Goal: Task Accomplishment & Management: Manage account settings

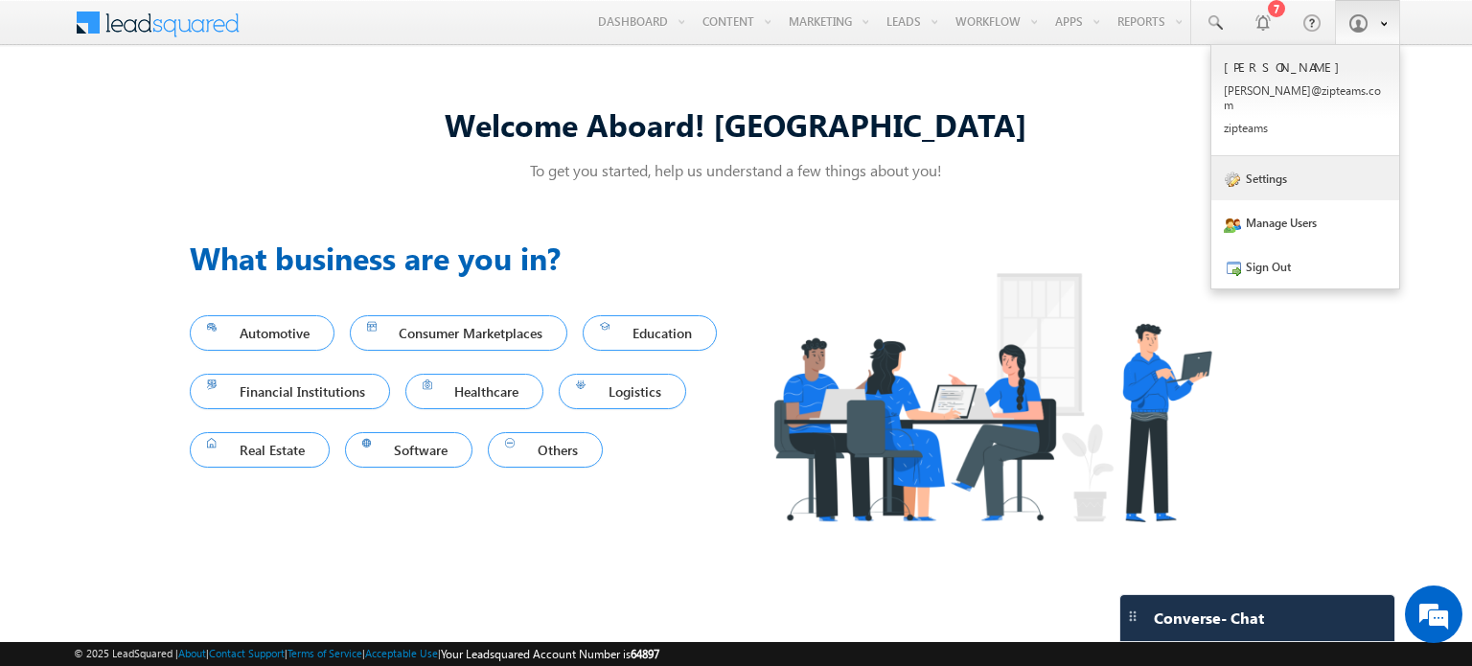
click at [1253, 164] on link "Settings" at bounding box center [1305, 178] width 188 height 44
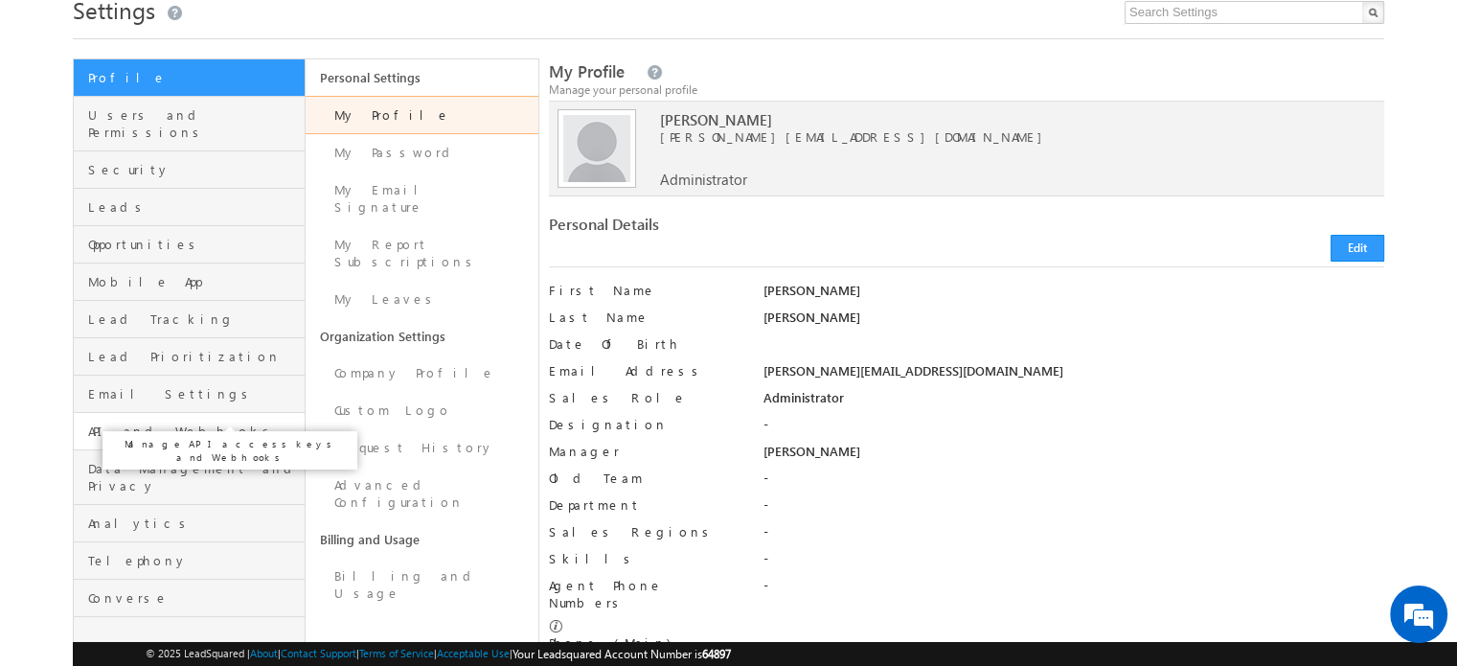
scroll to position [77, 0]
click at [168, 425] on link "API and Webhooks" at bounding box center [189, 429] width 231 height 37
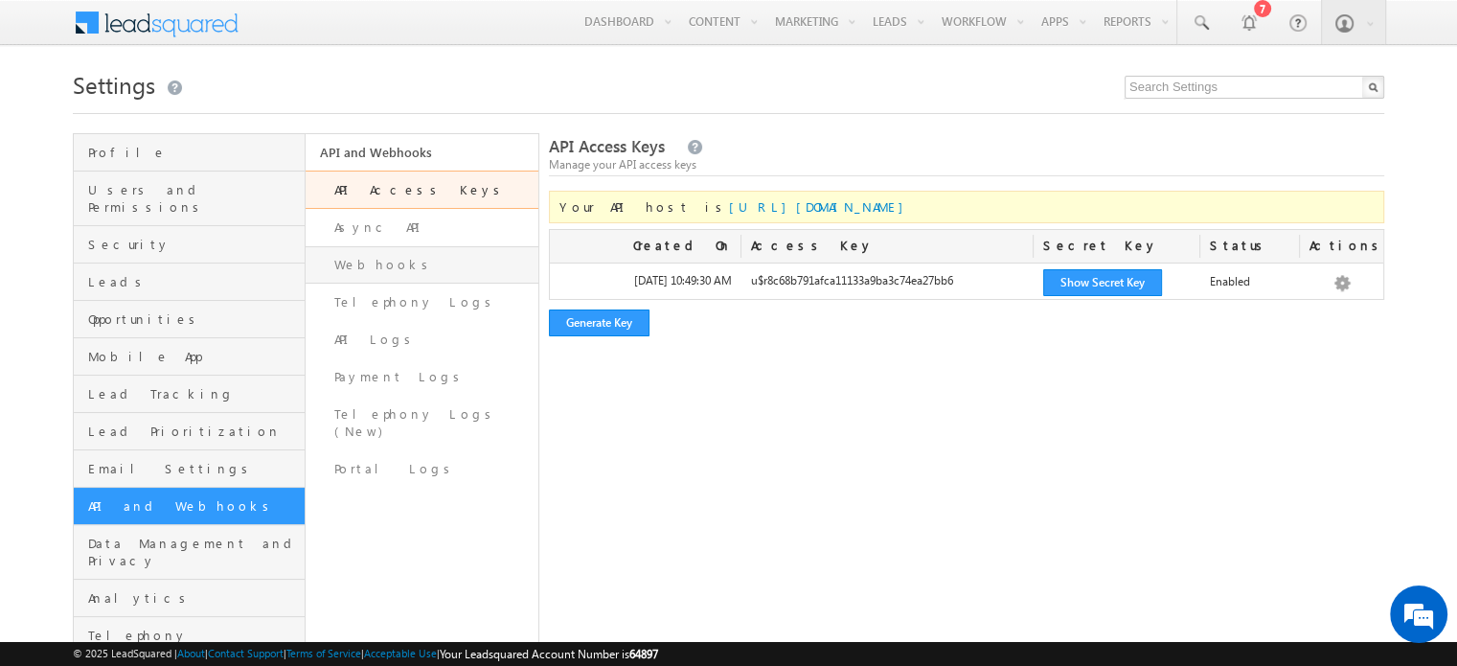
click at [402, 258] on link "Webhooks" at bounding box center [422, 264] width 232 height 37
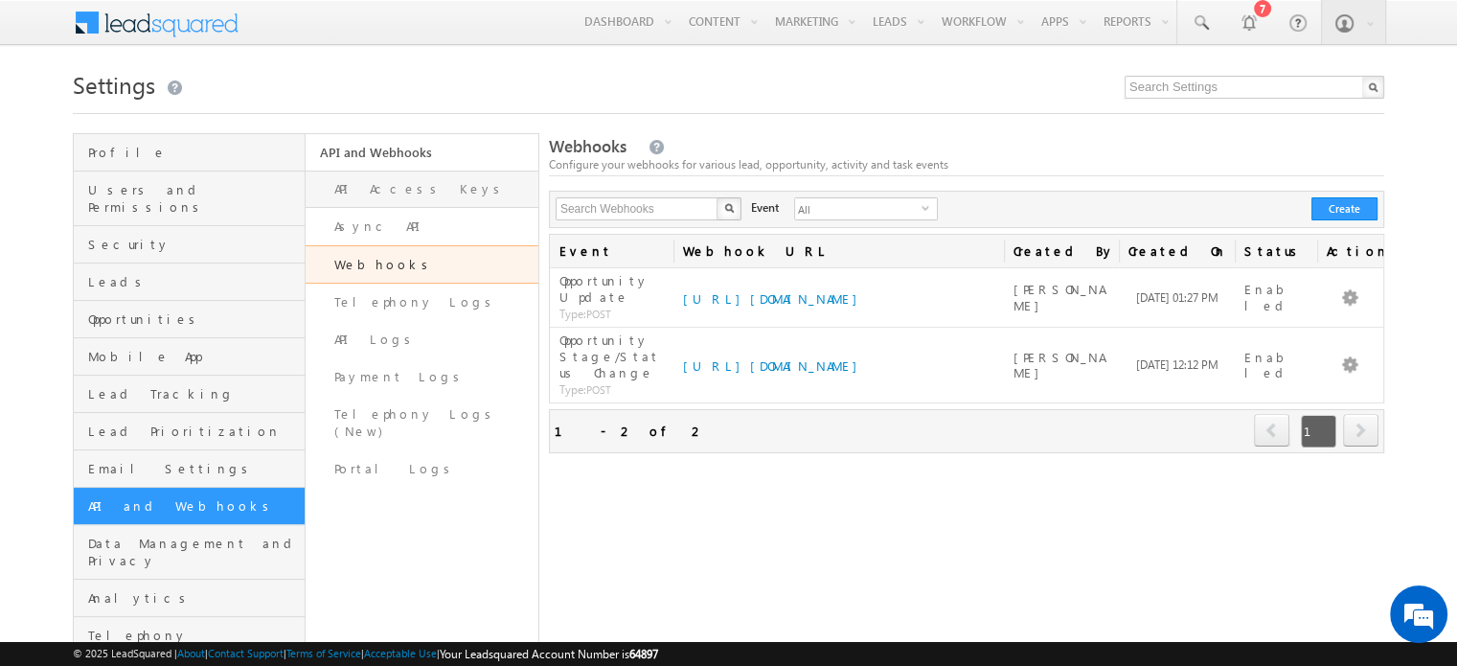
click at [382, 183] on link "API Access Keys" at bounding box center [422, 189] width 232 height 37
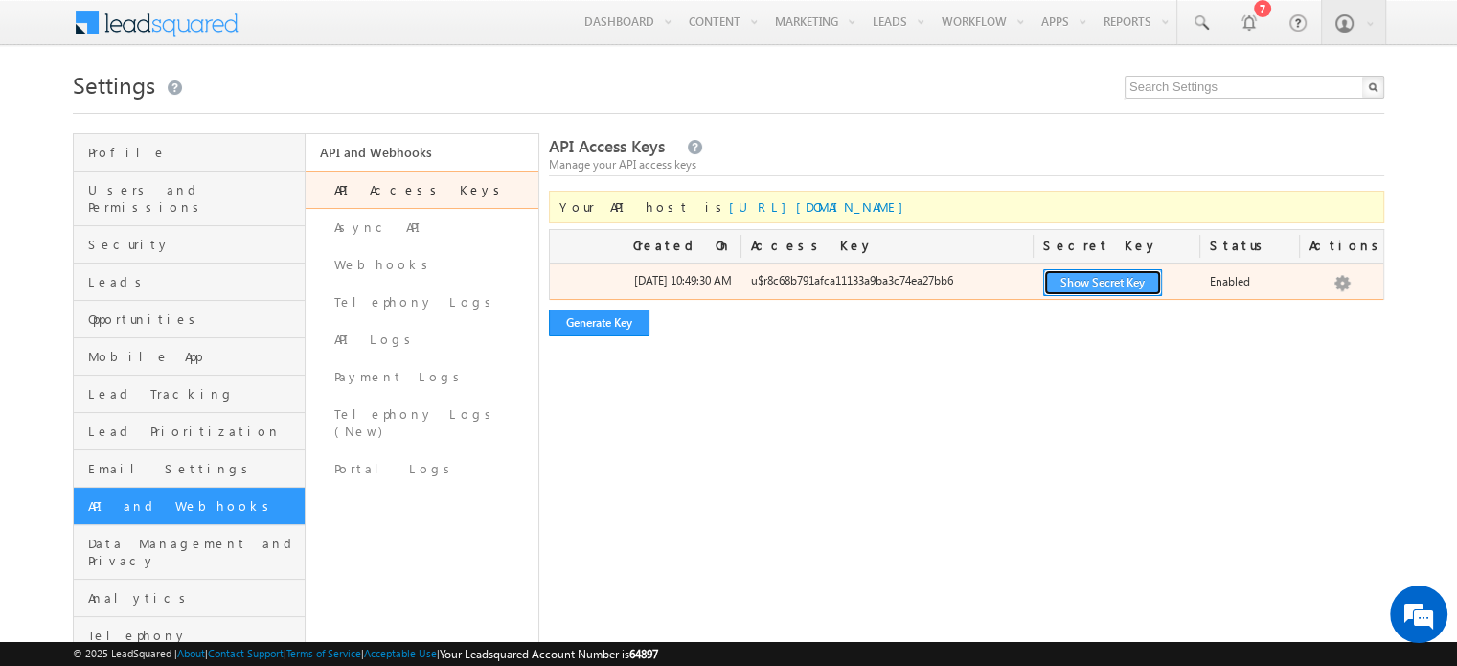
click at [1085, 288] on button "Show Secret Key" at bounding box center [1102, 282] width 119 height 27
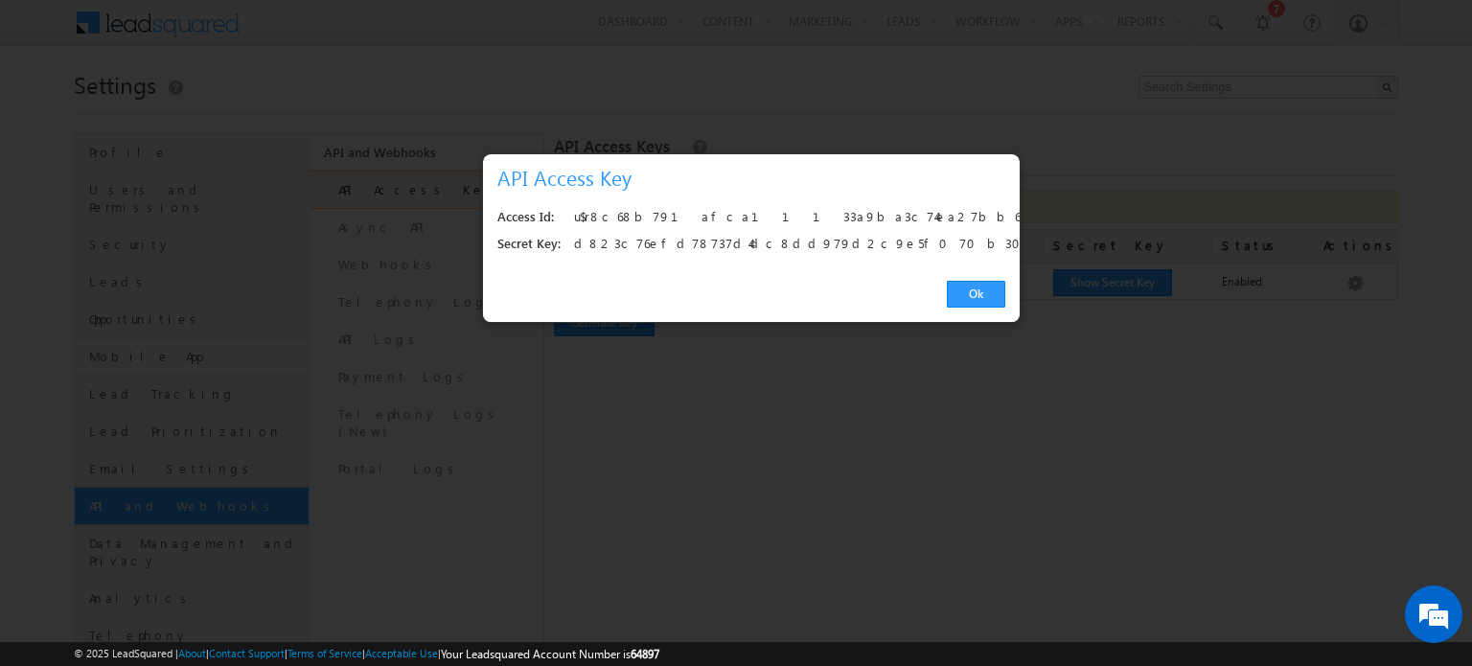
click at [698, 219] on div "u$r8c68b791afca11133a9ba3c74ea27bb6" at bounding box center [784, 217] width 421 height 27
copy div "u$r8c68b791afca11133a9ba3c74ea27bb6"
click at [736, 237] on div "d823c76efd78737d4dc8dd979d2c9e5f070b302d" at bounding box center [784, 244] width 421 height 27
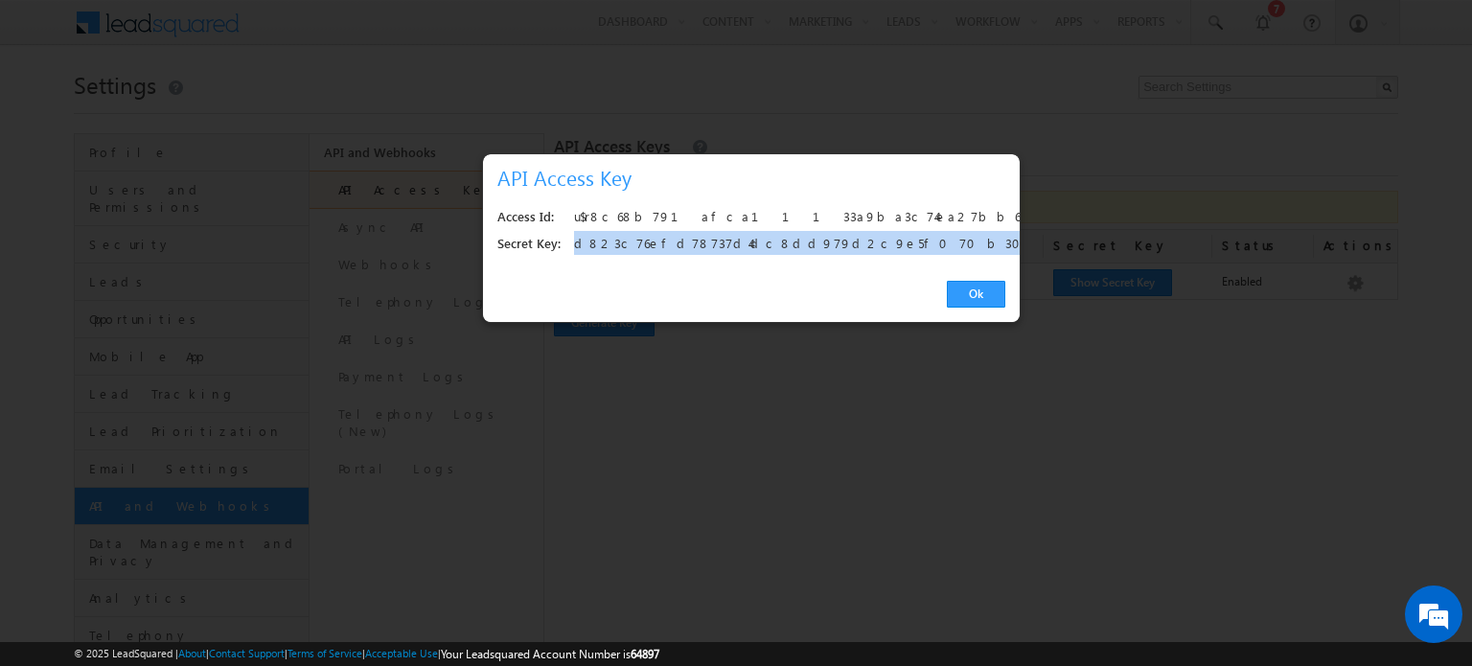
click at [736, 237] on div "d823c76efd78737d4dc8dd979d2c9e5f070b302d" at bounding box center [784, 244] width 421 height 27
copy div "d823c76efd78737d4dc8dd979d2c9e5f070b302d"
click at [977, 283] on link "Ok" at bounding box center [976, 294] width 58 height 27
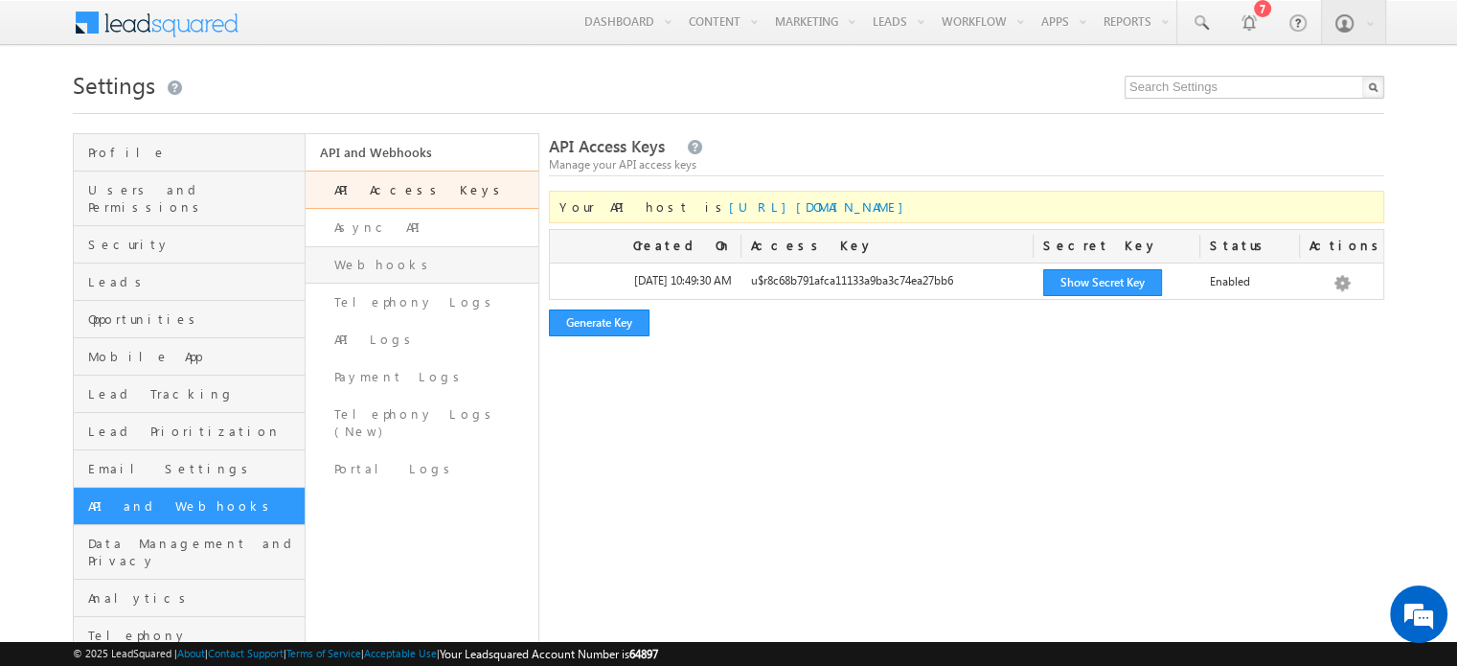
click at [378, 263] on link "Webhooks" at bounding box center [422, 264] width 232 height 37
